Goal: Information Seeking & Learning: Learn about a topic

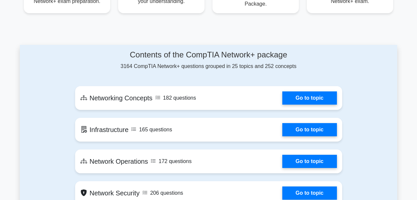
scroll to position [328, 0]
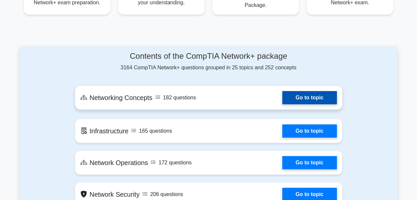
click at [301, 91] on link "Go to topic" at bounding box center [309, 97] width 54 height 13
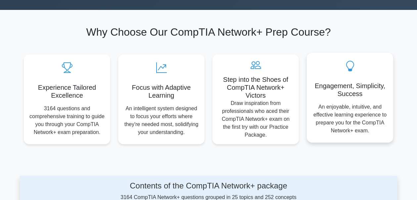
scroll to position [285, 0]
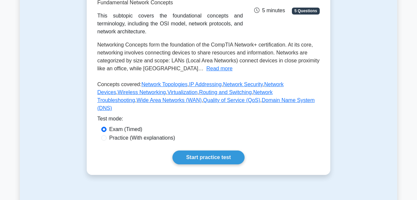
scroll to position [123, 0]
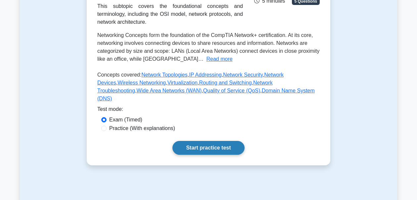
click at [225, 142] on link "Start practice test" at bounding box center [208, 148] width 72 height 14
click at [111, 125] on label "Practice (With explanations)" at bounding box center [142, 129] width 66 height 8
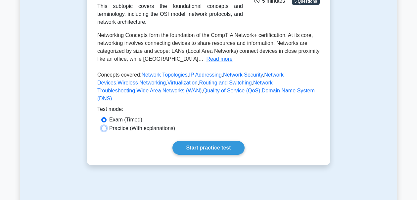
click at [106, 126] on input "Practice (With explanations)" at bounding box center [103, 128] width 5 height 5
radio input "true"
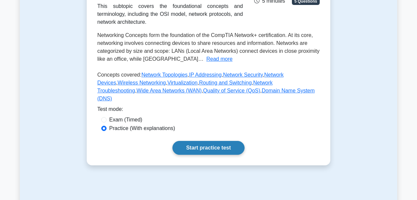
click at [207, 141] on link "Start practice test" at bounding box center [208, 148] width 72 height 14
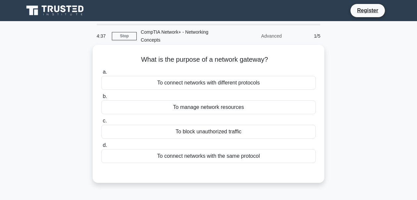
click at [212, 132] on div "To block unauthorized traffic" at bounding box center [208, 132] width 214 height 14
click at [101, 123] on input "c. To block unauthorized traffic" at bounding box center [101, 121] width 0 height 4
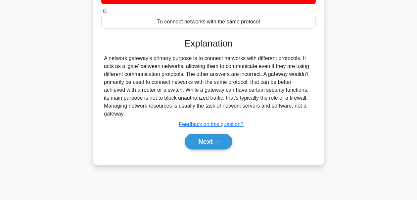
scroll to position [157, 0]
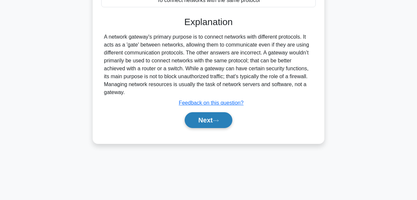
click at [207, 121] on button "Next" at bounding box center [207, 120] width 47 height 16
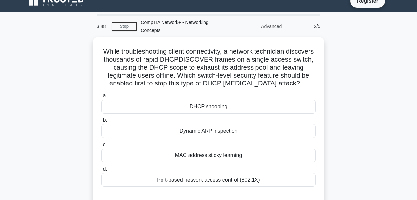
scroll to position [11, 0]
